Goal: Task Accomplishment & Management: Use online tool/utility

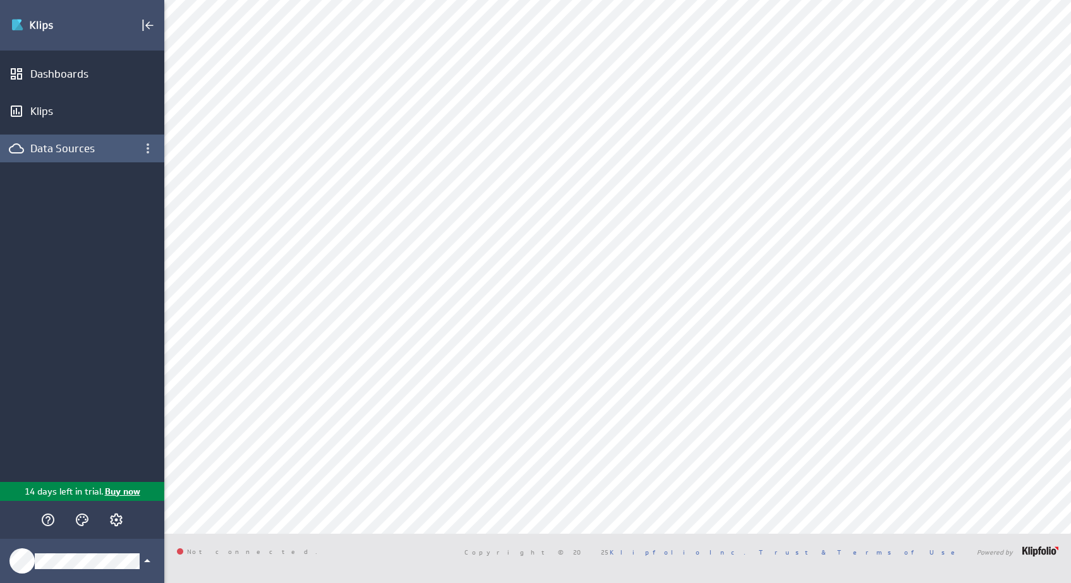
click at [40, 147] on div "Data Sources" at bounding box center [82, 149] width 104 height 14
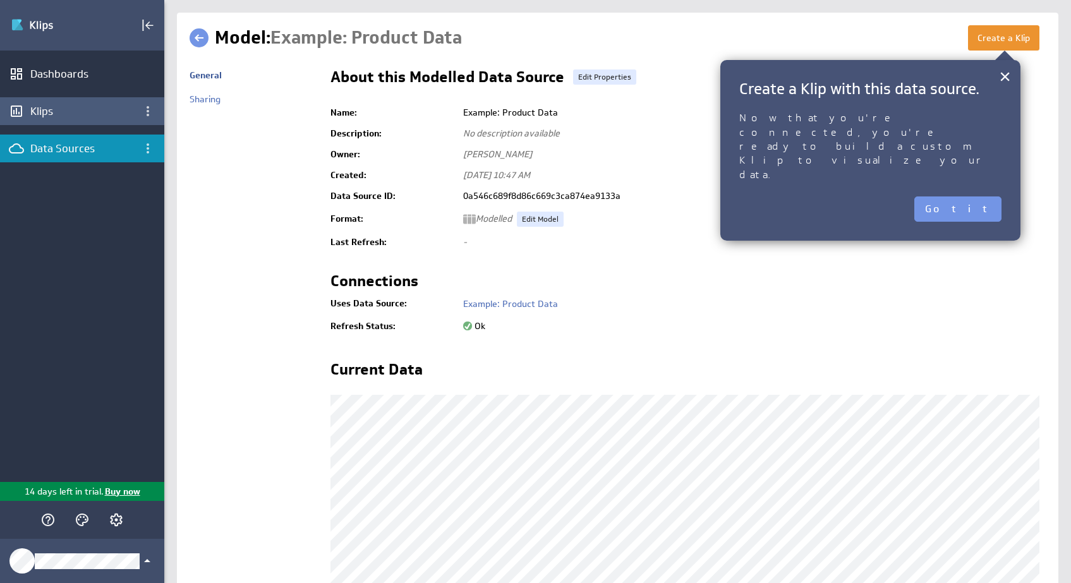
click at [78, 105] on div "Klips" at bounding box center [82, 111] width 104 height 14
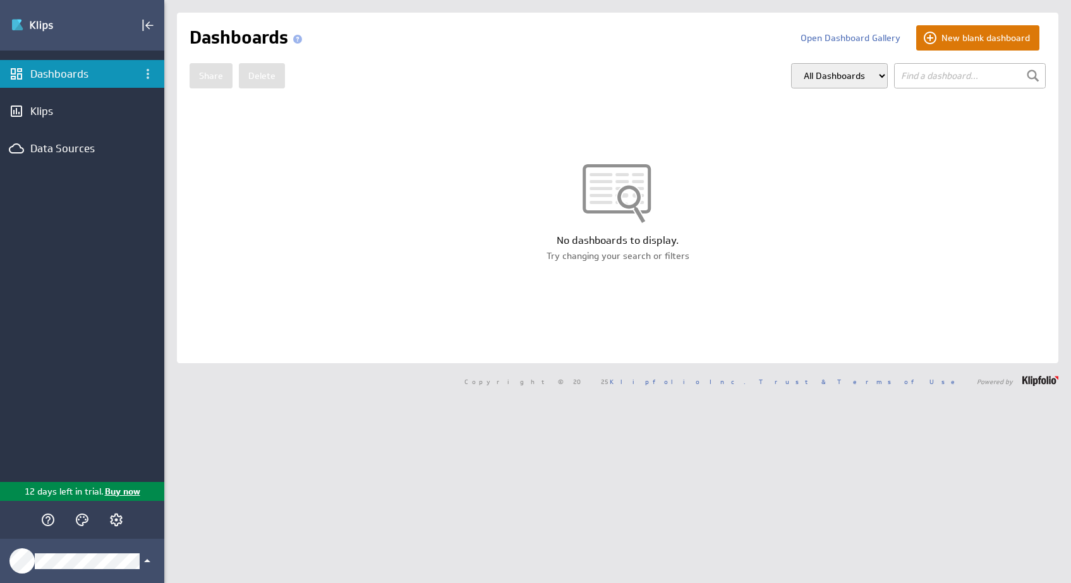
click at [939, 30] on button "New blank dashboard" at bounding box center [978, 37] width 123 height 25
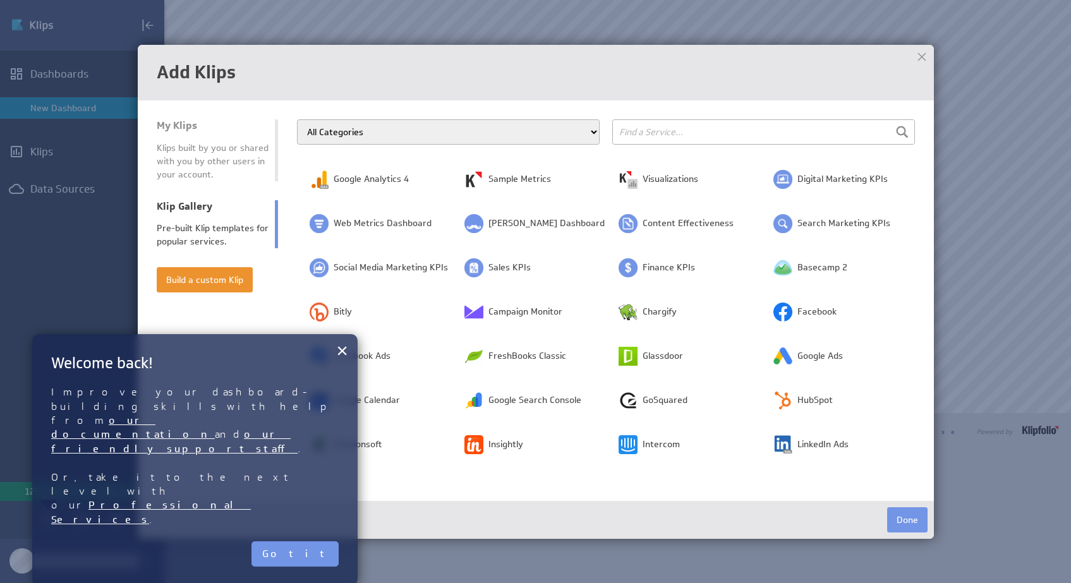
click at [190, 178] on div "Klips built by you or shared with you by other users in your account." at bounding box center [213, 162] width 112 height 40
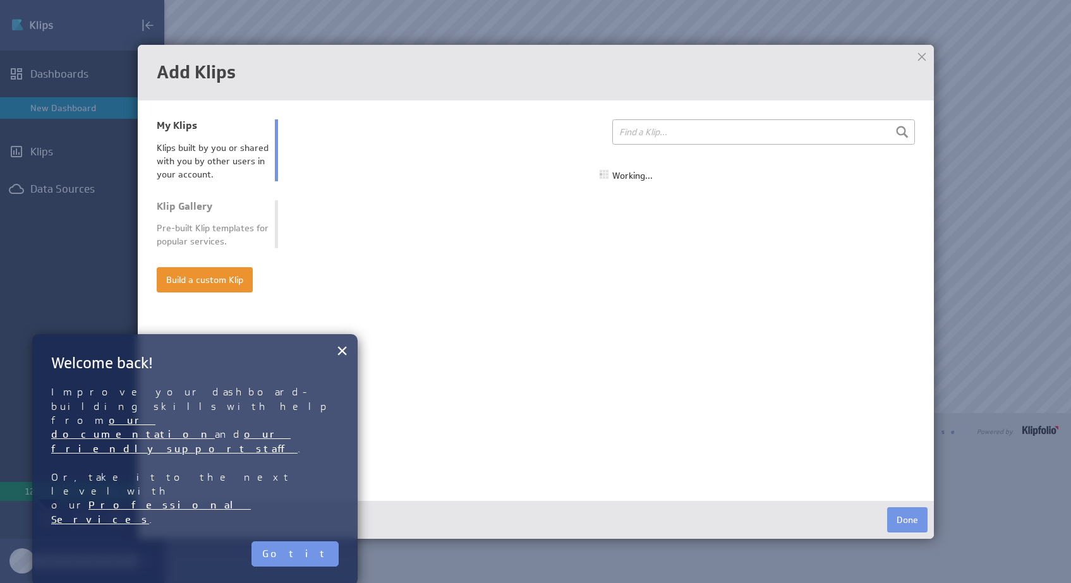
select select "all"
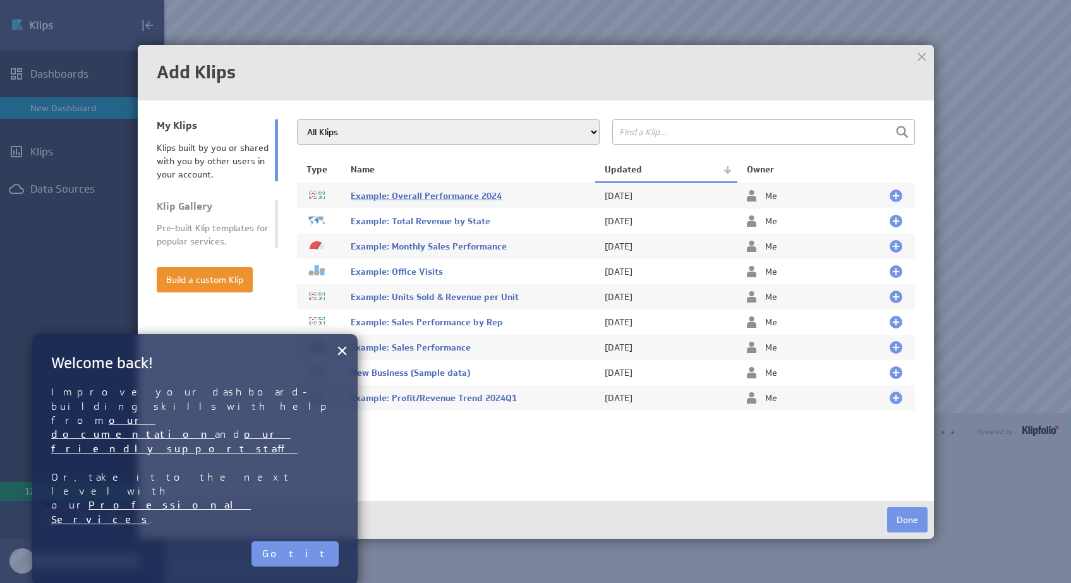
click at [398, 195] on span "Example: Overall Performance 2024" at bounding box center [426, 195] width 151 height 11
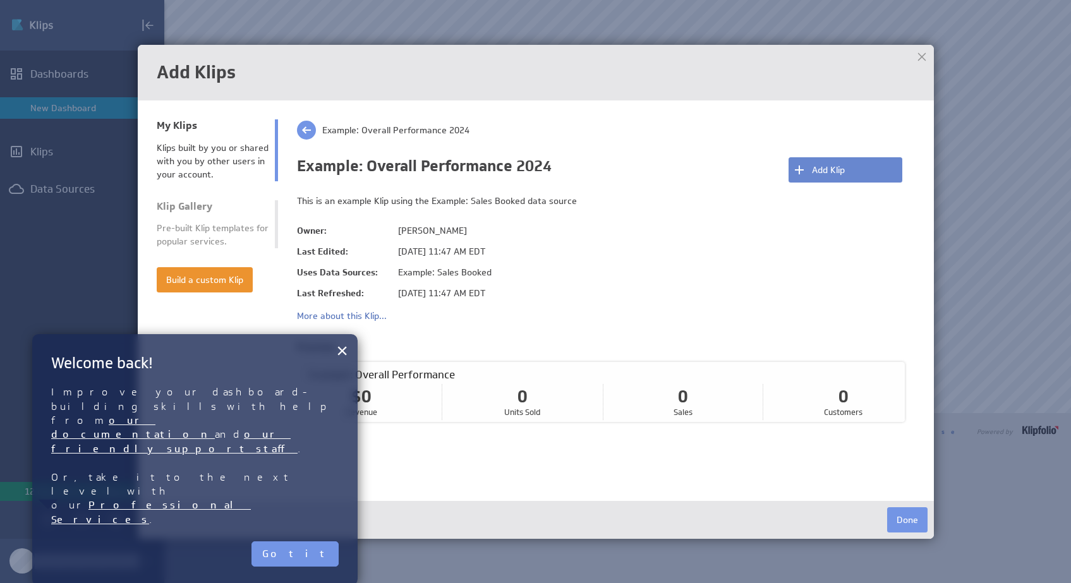
click at [801, 171] on button "Add Klip" at bounding box center [846, 169] width 114 height 25
click at [903, 517] on button "Done" at bounding box center [907, 520] width 40 height 25
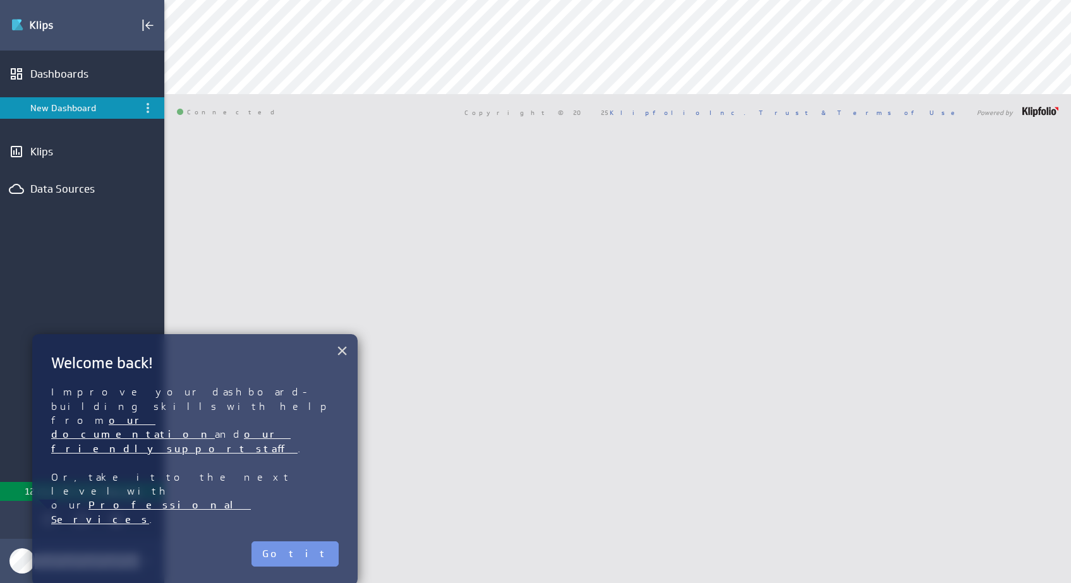
click at [342, 350] on button "×" at bounding box center [342, 350] width 12 height 25
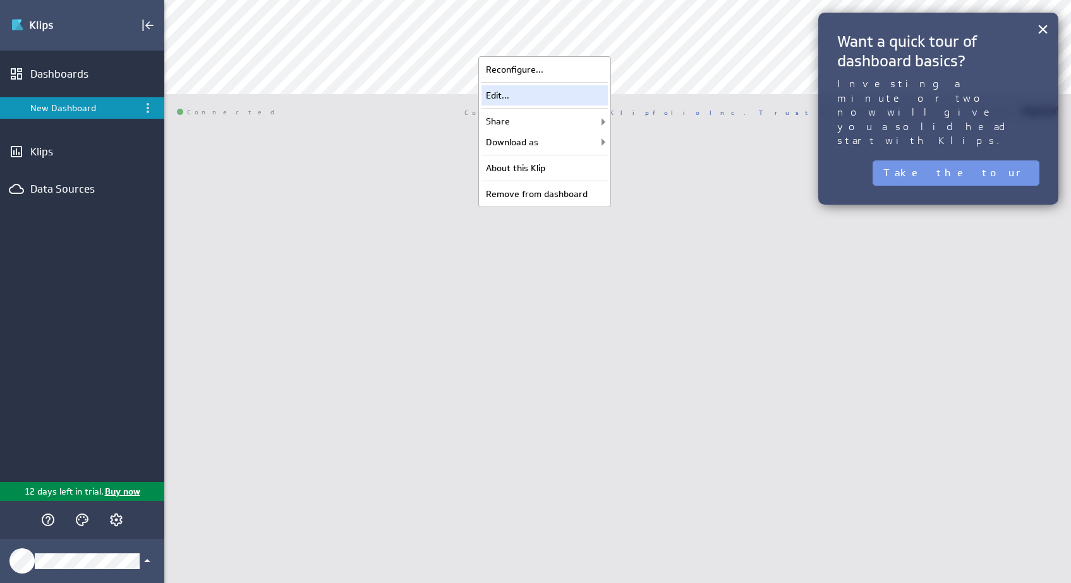
click at [526, 90] on div "Edit..." at bounding box center [545, 95] width 126 height 20
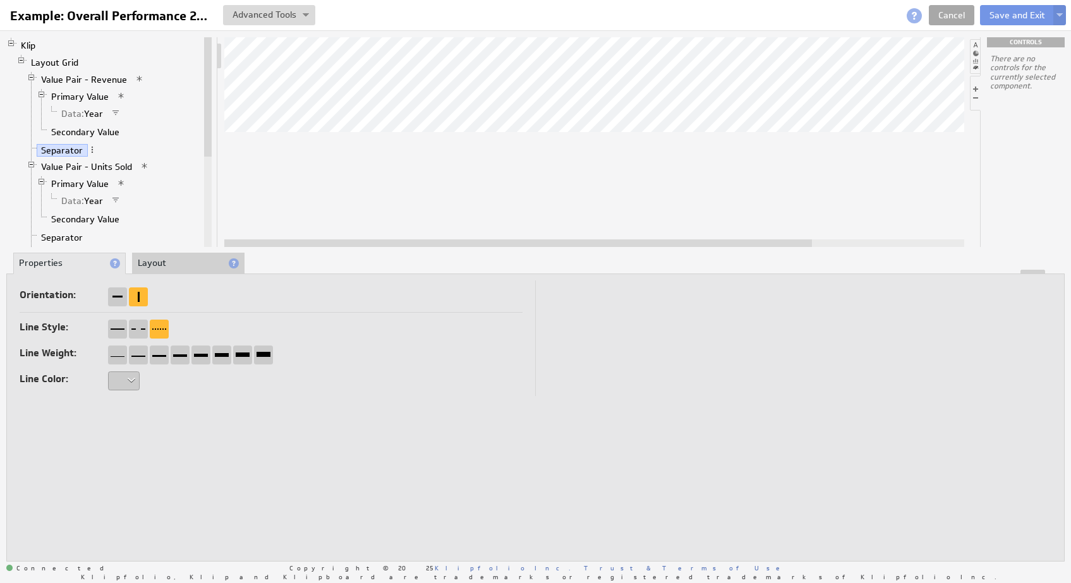
click at [949, 14] on link "Cancel" at bounding box center [952, 15] width 46 height 20
